Goal: Download file/media

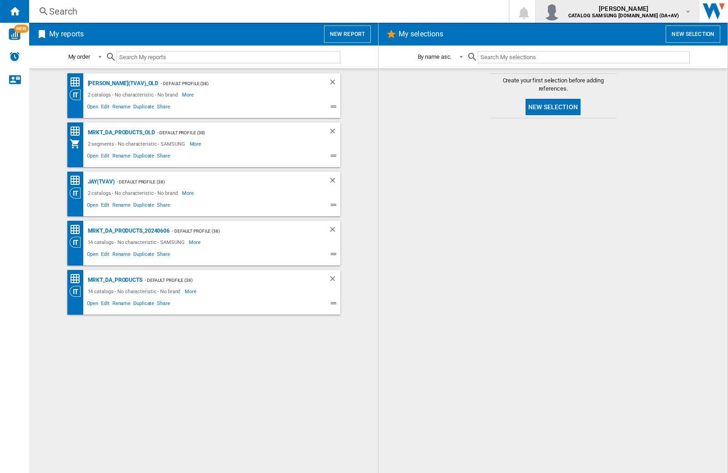
click at [561, 11] on img "button" at bounding box center [552, 11] width 18 height 18
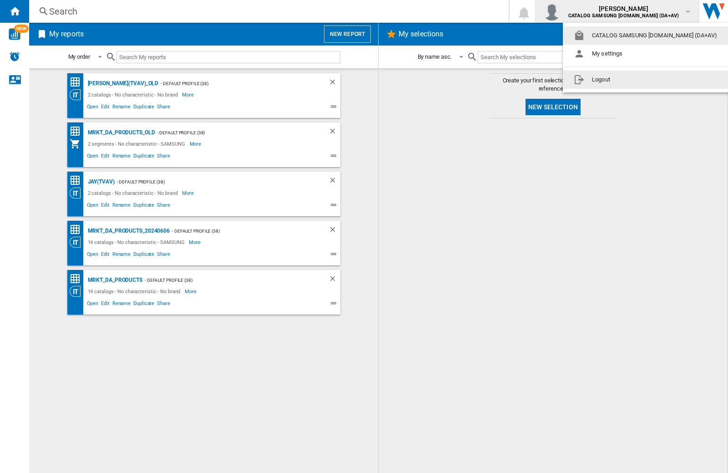
click at [633, 80] on button "Logout" at bounding box center [647, 80] width 169 height 18
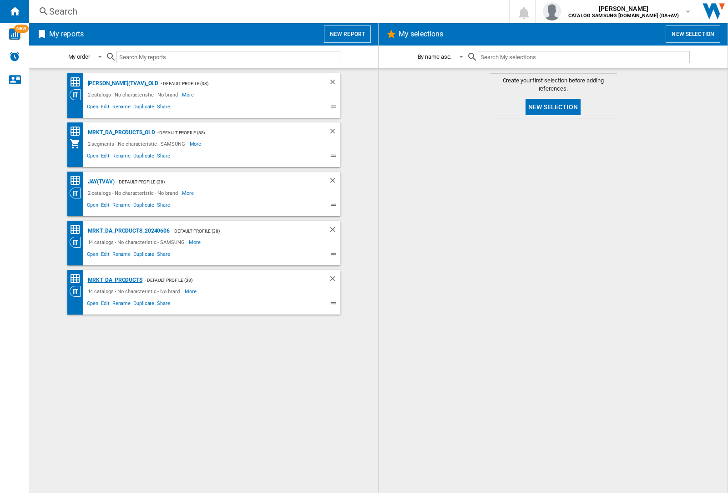
click at [115, 280] on div "MRKT_DA_PRODUCTS" at bounding box center [114, 279] width 57 height 11
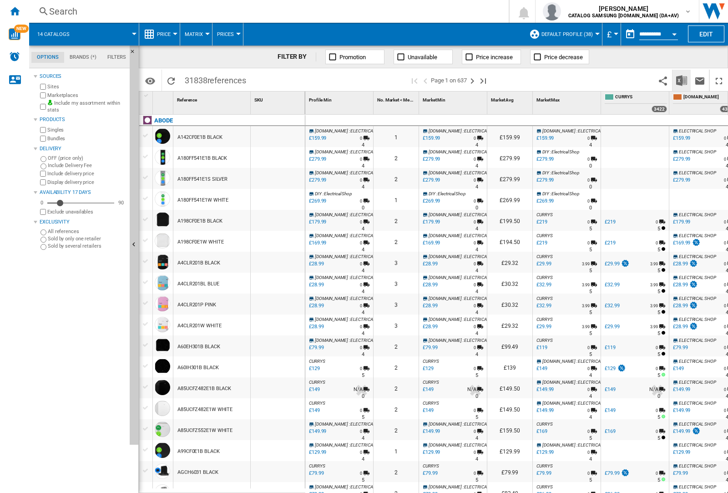
click at [681, 80] on img "Download in Excel" at bounding box center [681, 80] width 11 height 11
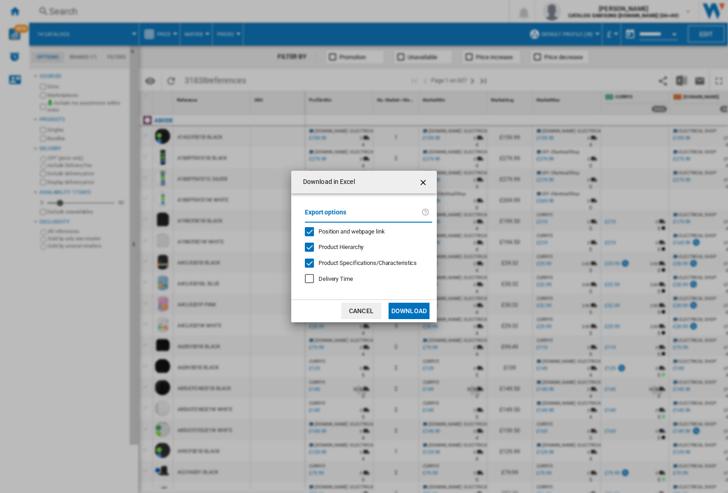
click at [346, 231] on span "Position and webpage link" at bounding box center [351, 231] width 66 height 7
click at [409, 311] on button "Download" at bounding box center [409, 311] width 41 height 16
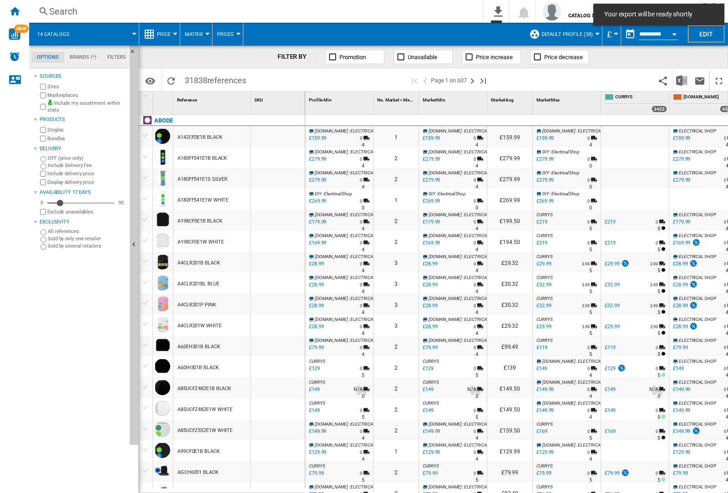
click at [283, 156] on div at bounding box center [278, 157] width 54 height 21
